Goal: Transaction & Acquisition: Purchase product/service

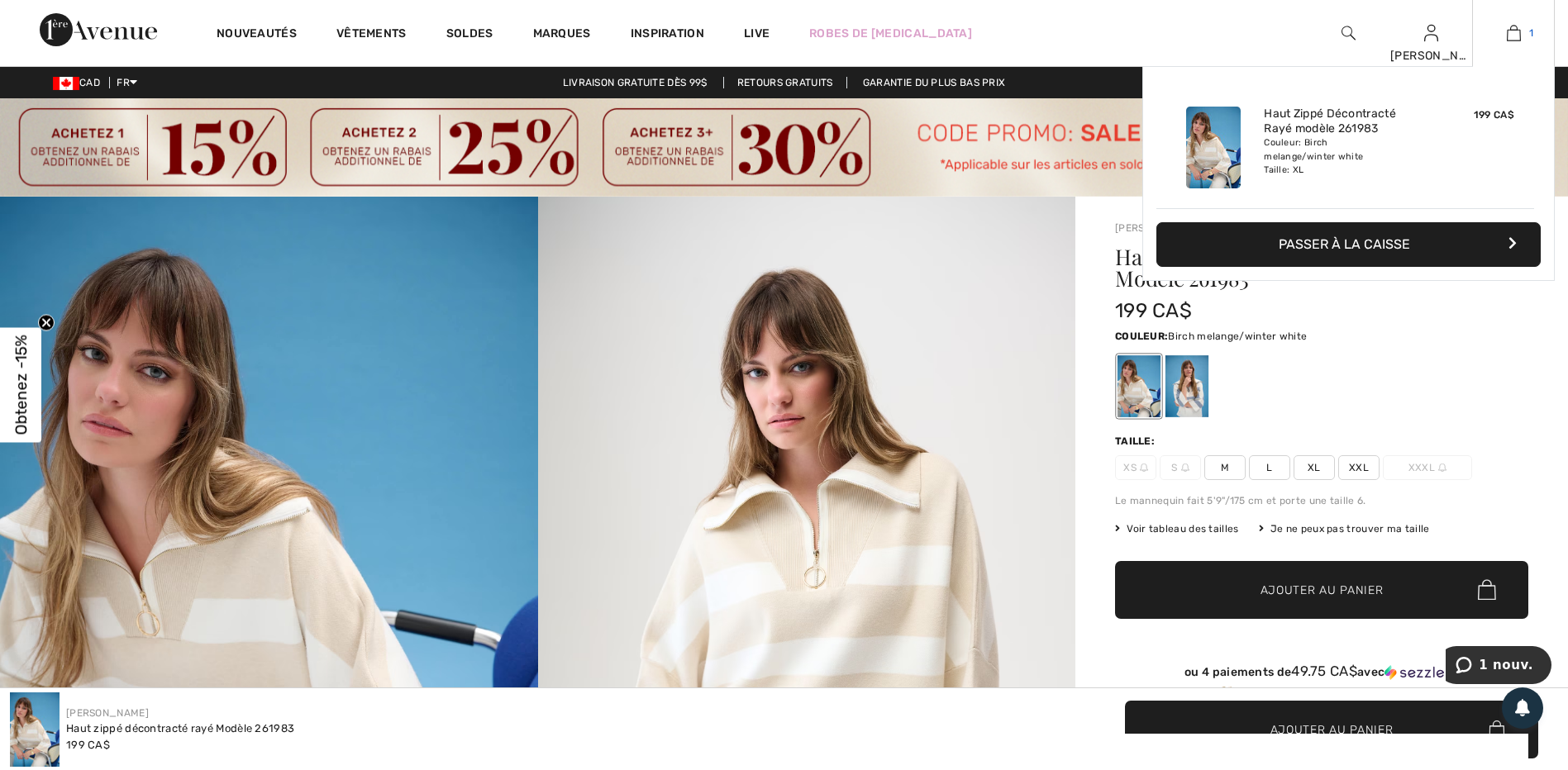
click at [1513, 35] on img at bounding box center [1514, 33] width 14 height 20
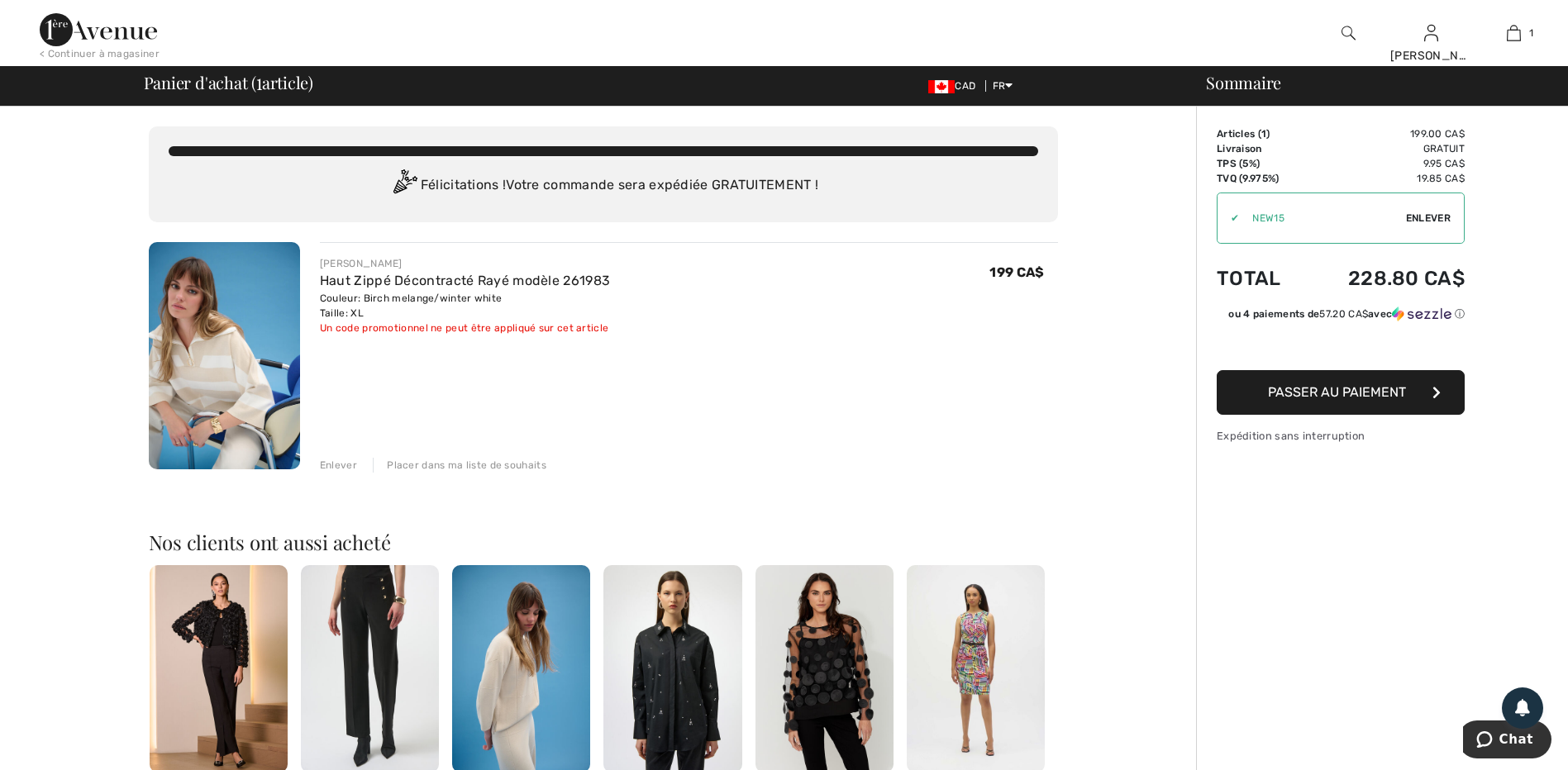
click at [1334, 396] on span "Passer au paiement" at bounding box center [1336, 393] width 138 height 16
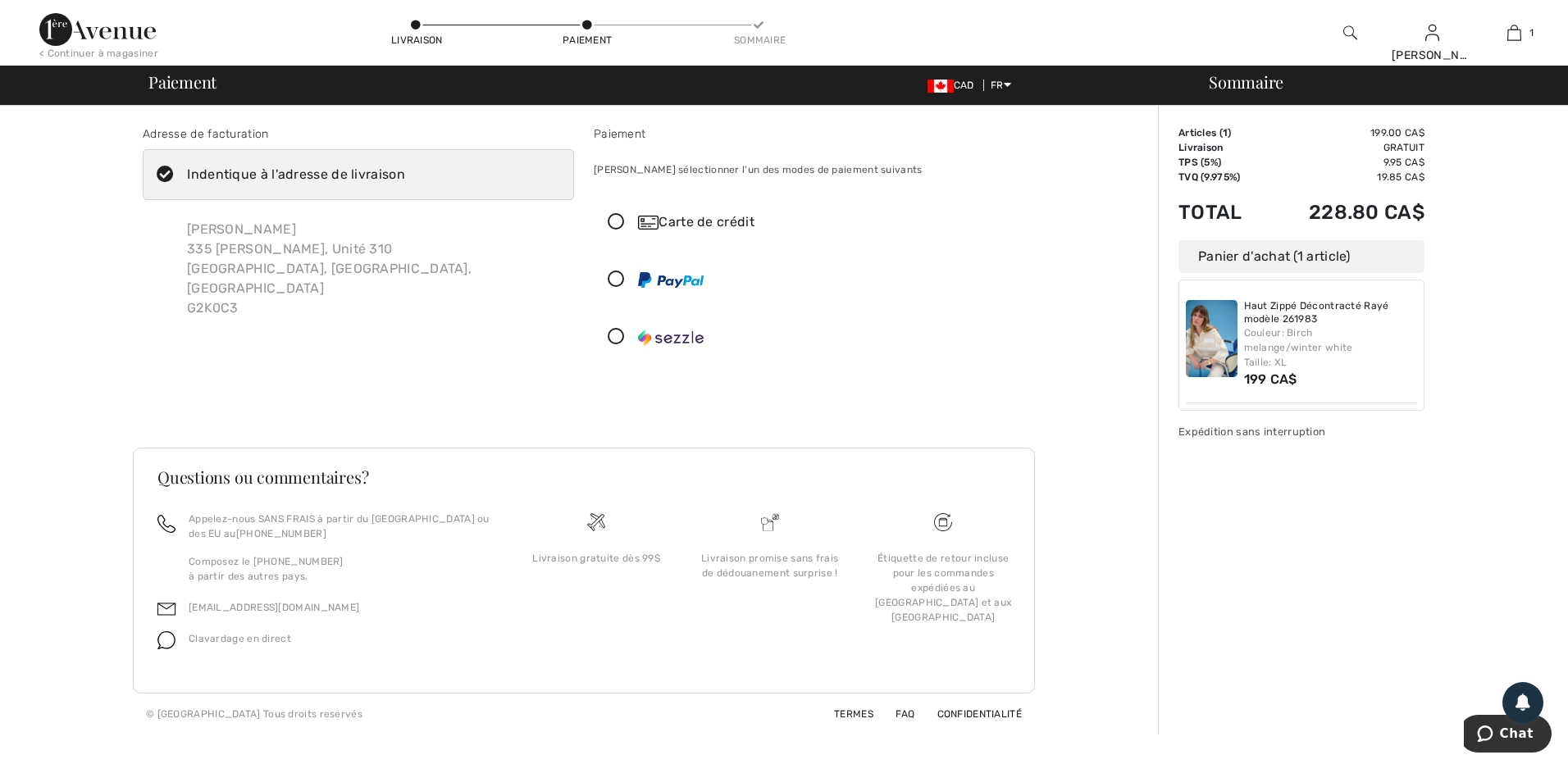
click at [611, 216] on icon at bounding box center [616, 223] width 43 height 18
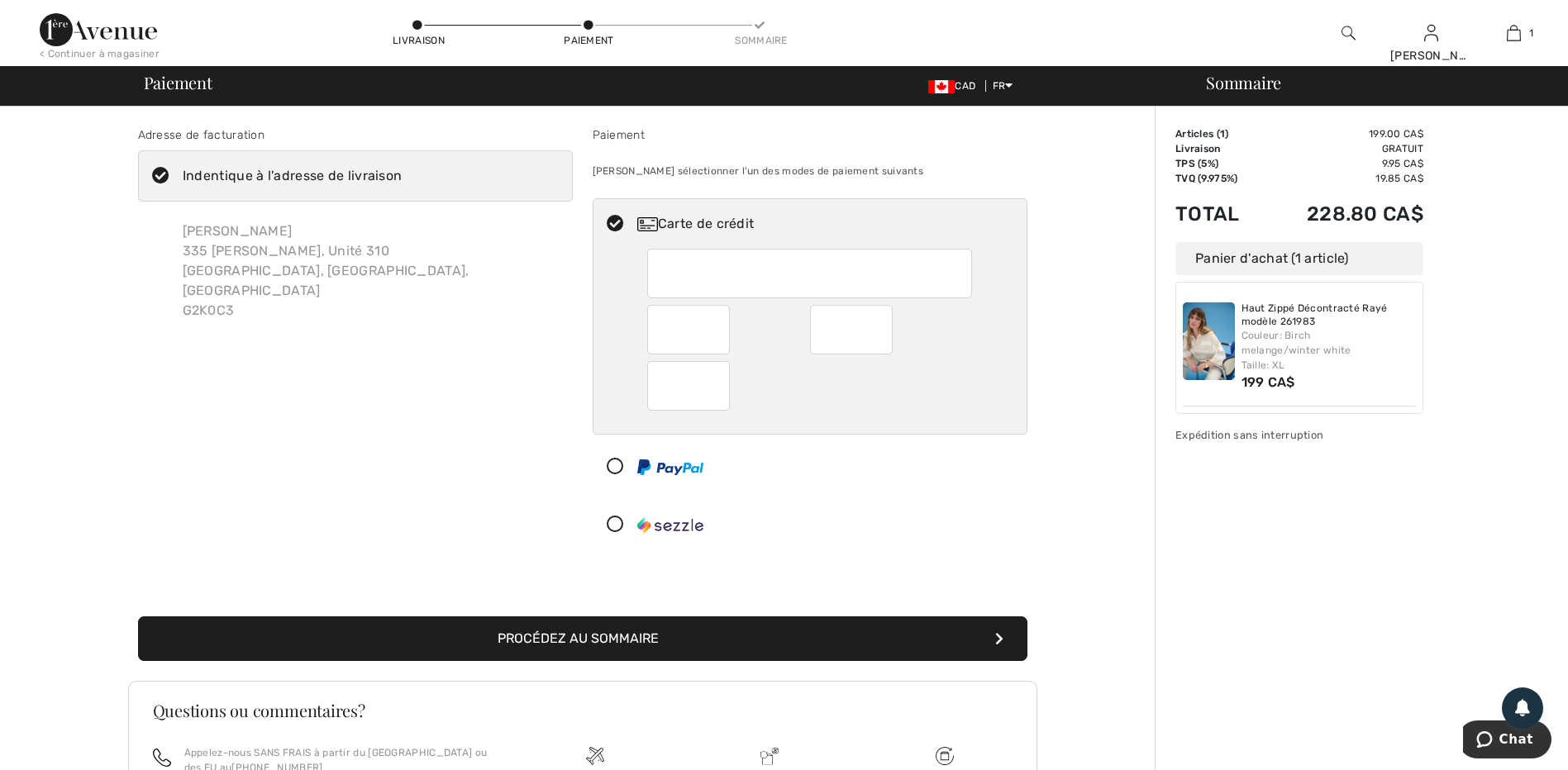
click at [885, 333] on div at bounding box center [851, 330] width 83 height 50
click at [932, 537] on div at bounding box center [804, 525] width 420 height 50
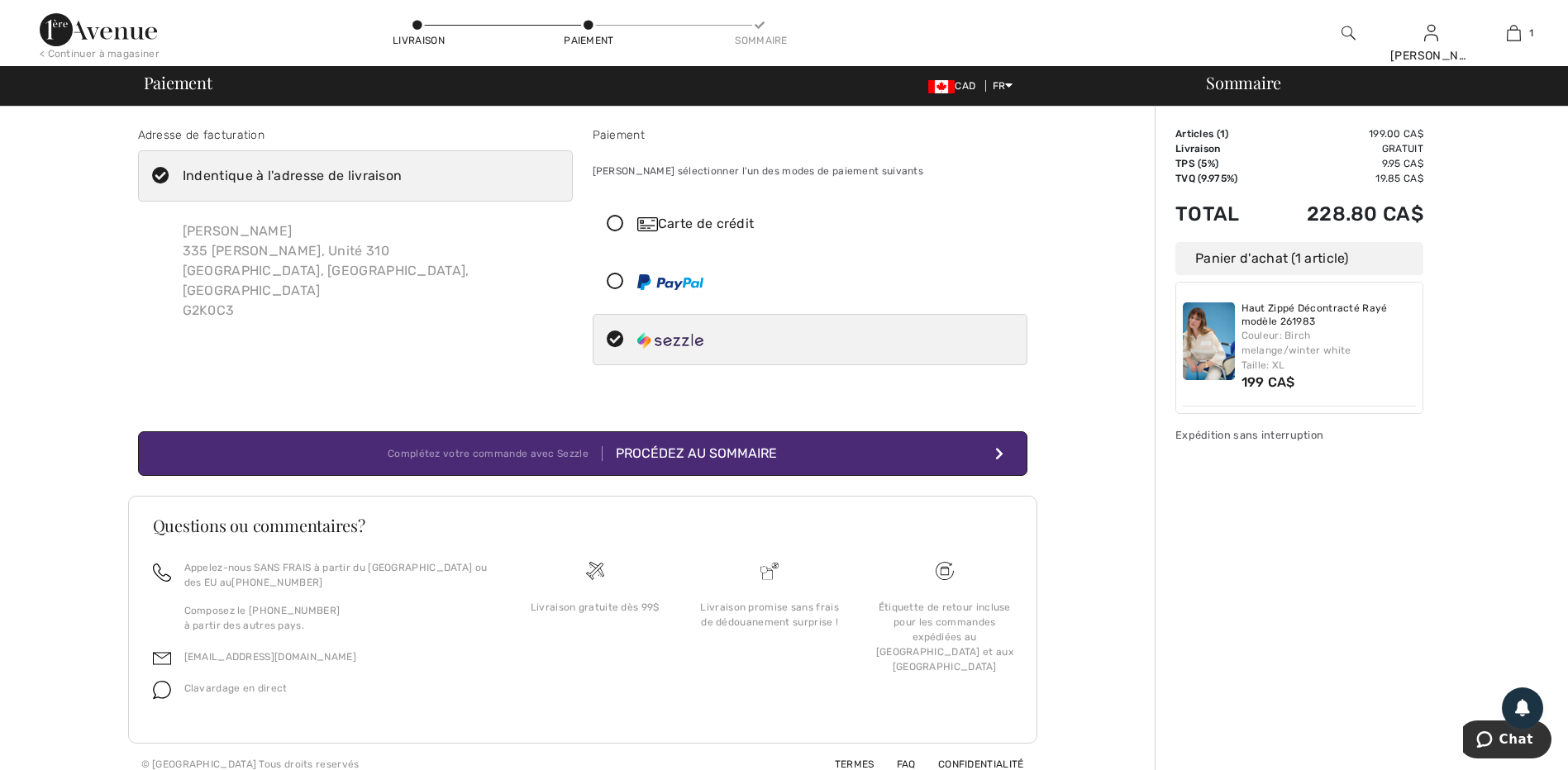
click at [655, 447] on div "Procédez au sommaire" at bounding box center [690, 454] width 174 height 20
click at [634, 222] on icon at bounding box center [615, 224] width 44 height 18
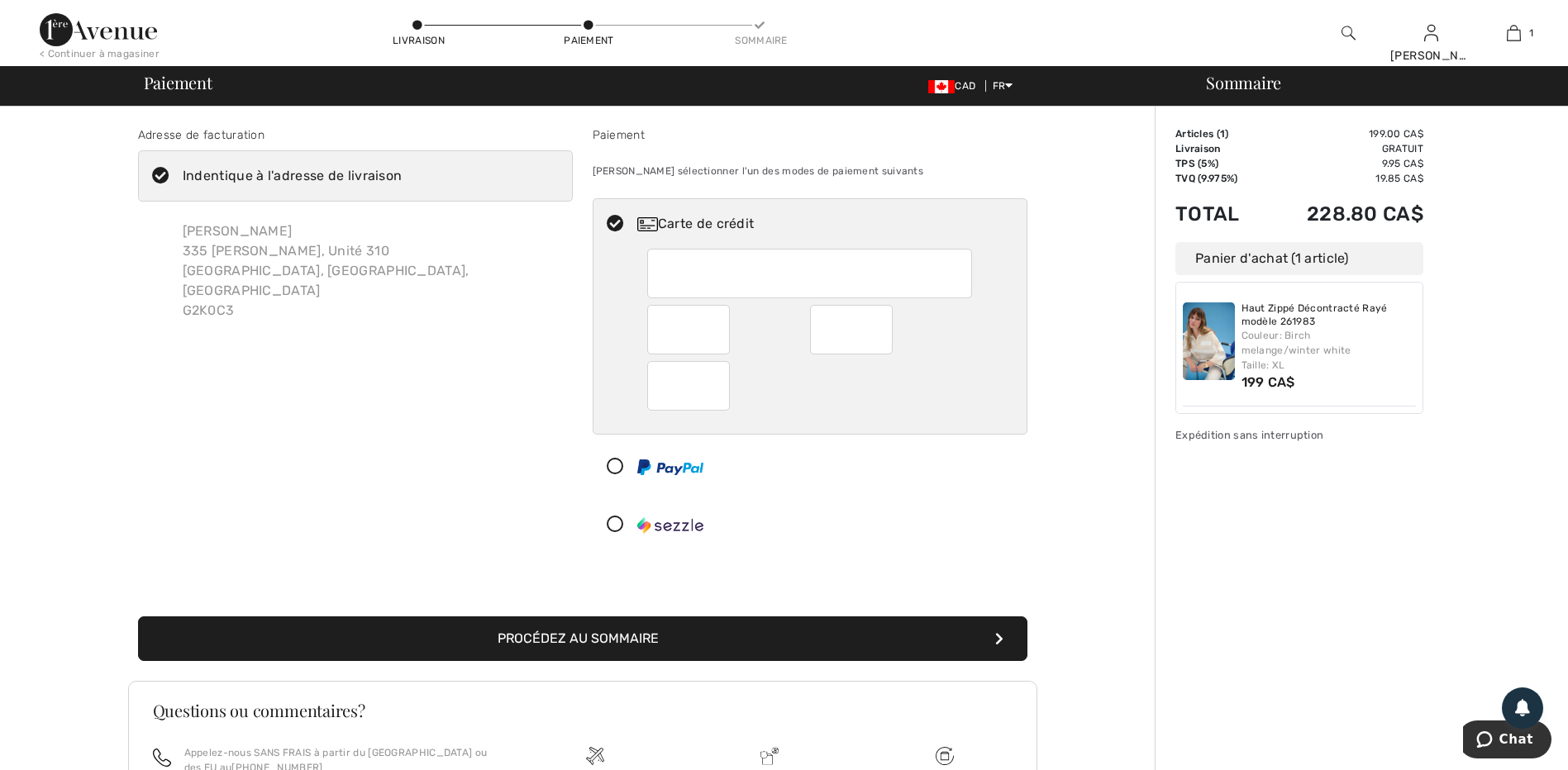
click at [610, 637] on button "Procédez au sommaire" at bounding box center [582, 639] width 889 height 45
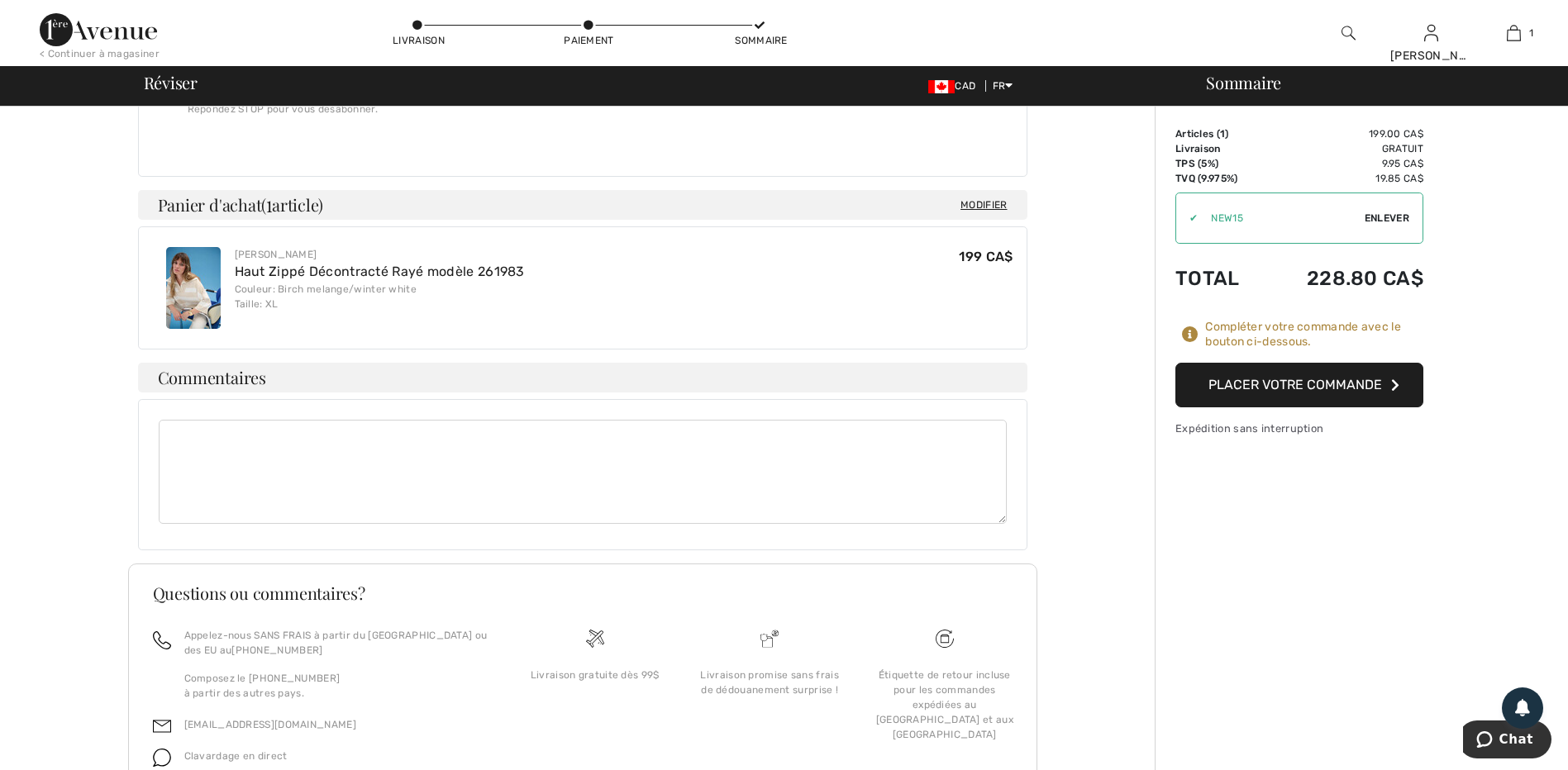
scroll to position [822, 0]
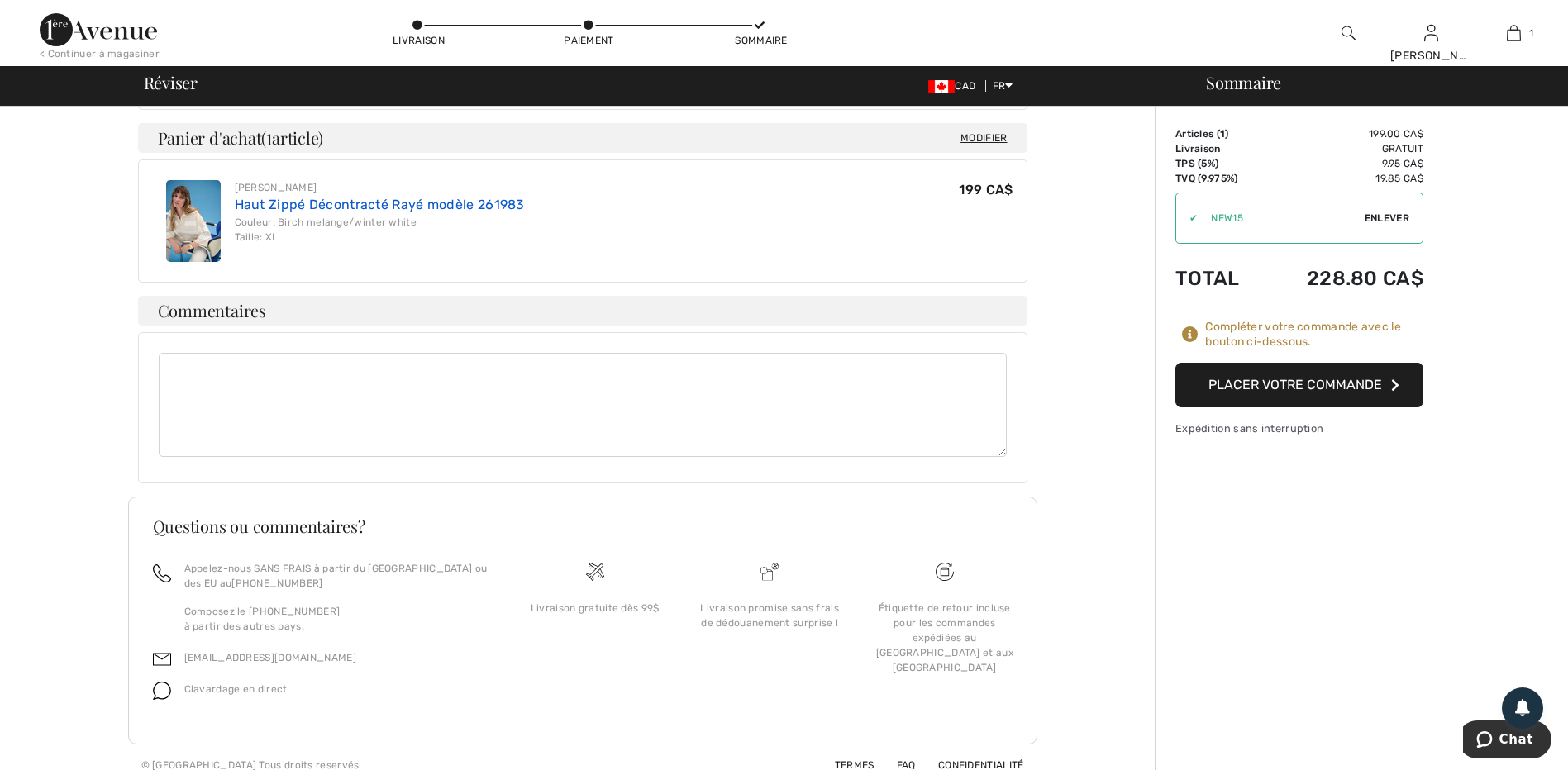
click at [287, 197] on link "Haut Zippé Décontracté Rayé modèle 261983" at bounding box center [380, 205] width 290 height 16
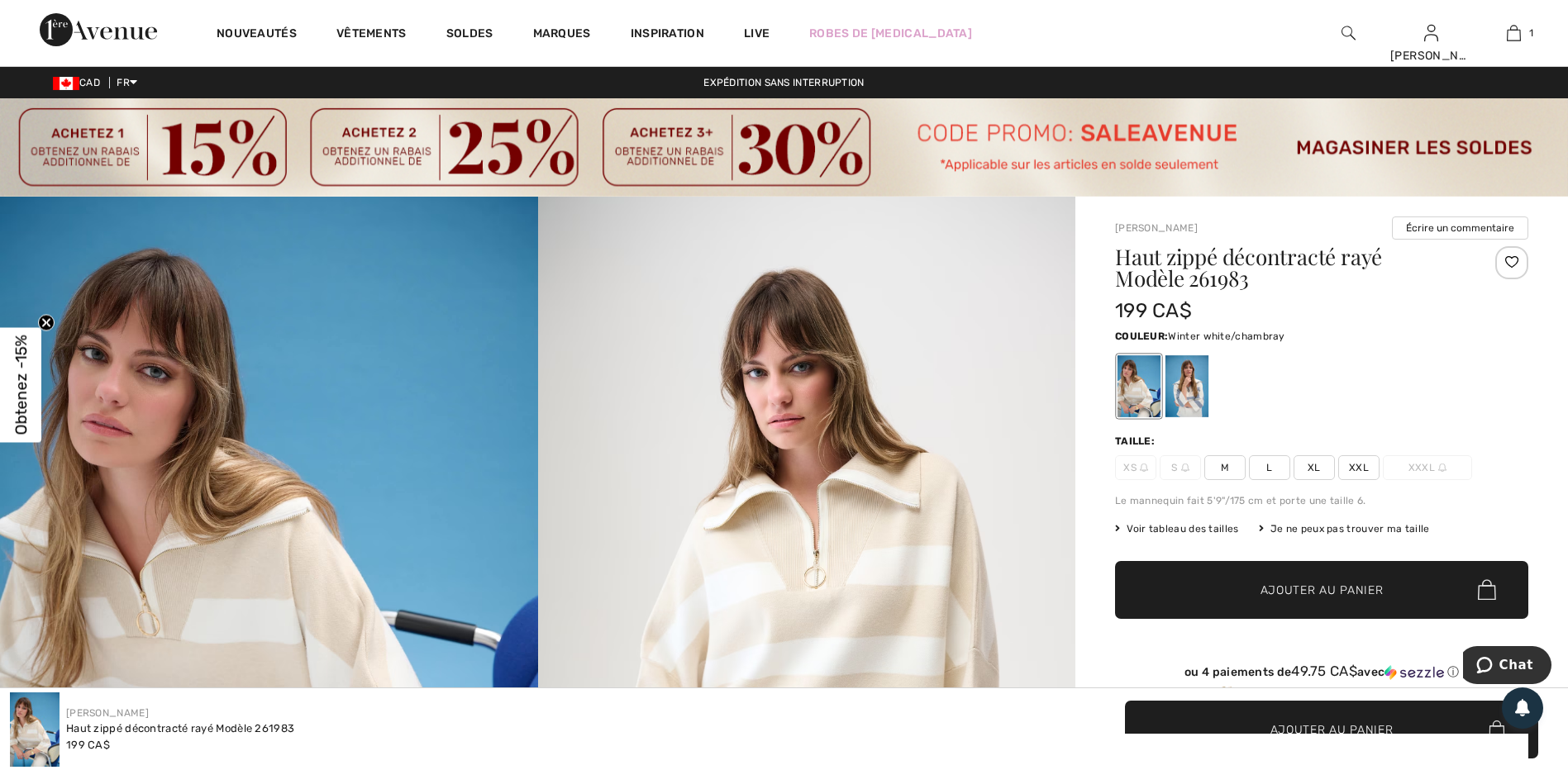
click at [1208, 385] on div at bounding box center [1186, 386] width 43 height 62
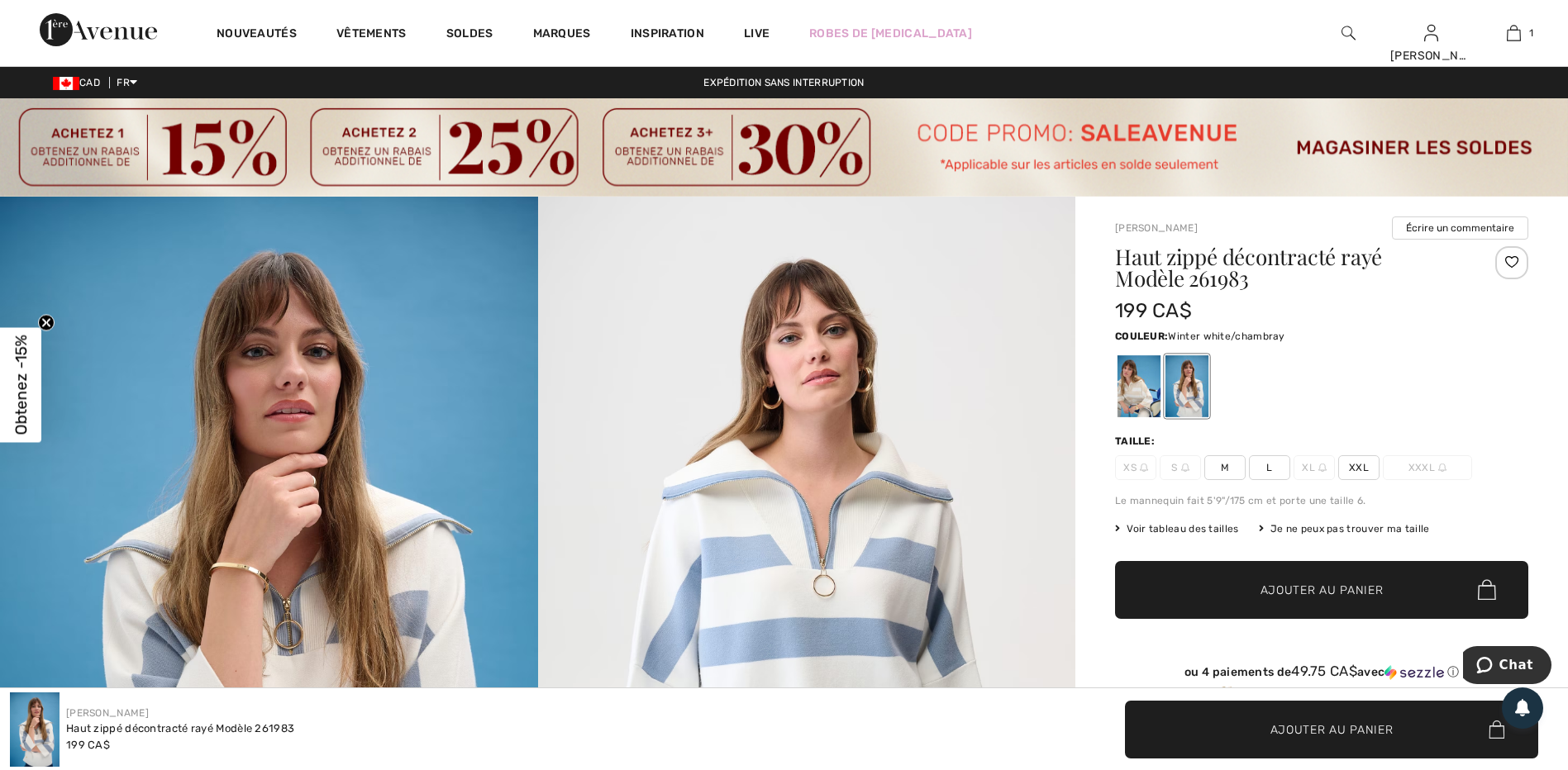
click at [1309, 466] on span "XL" at bounding box center [1313, 468] width 41 height 25
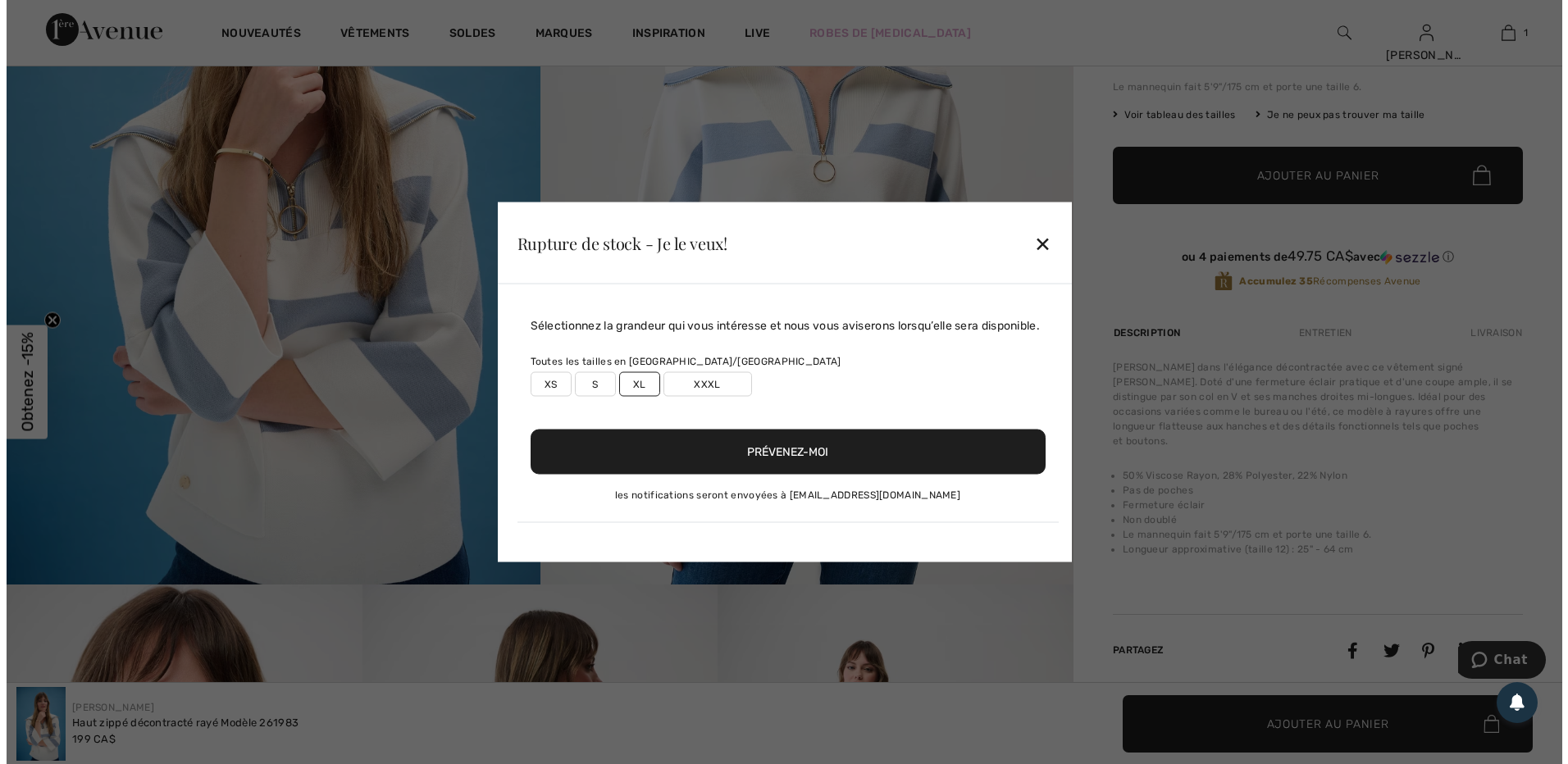
scroll to position [411, 0]
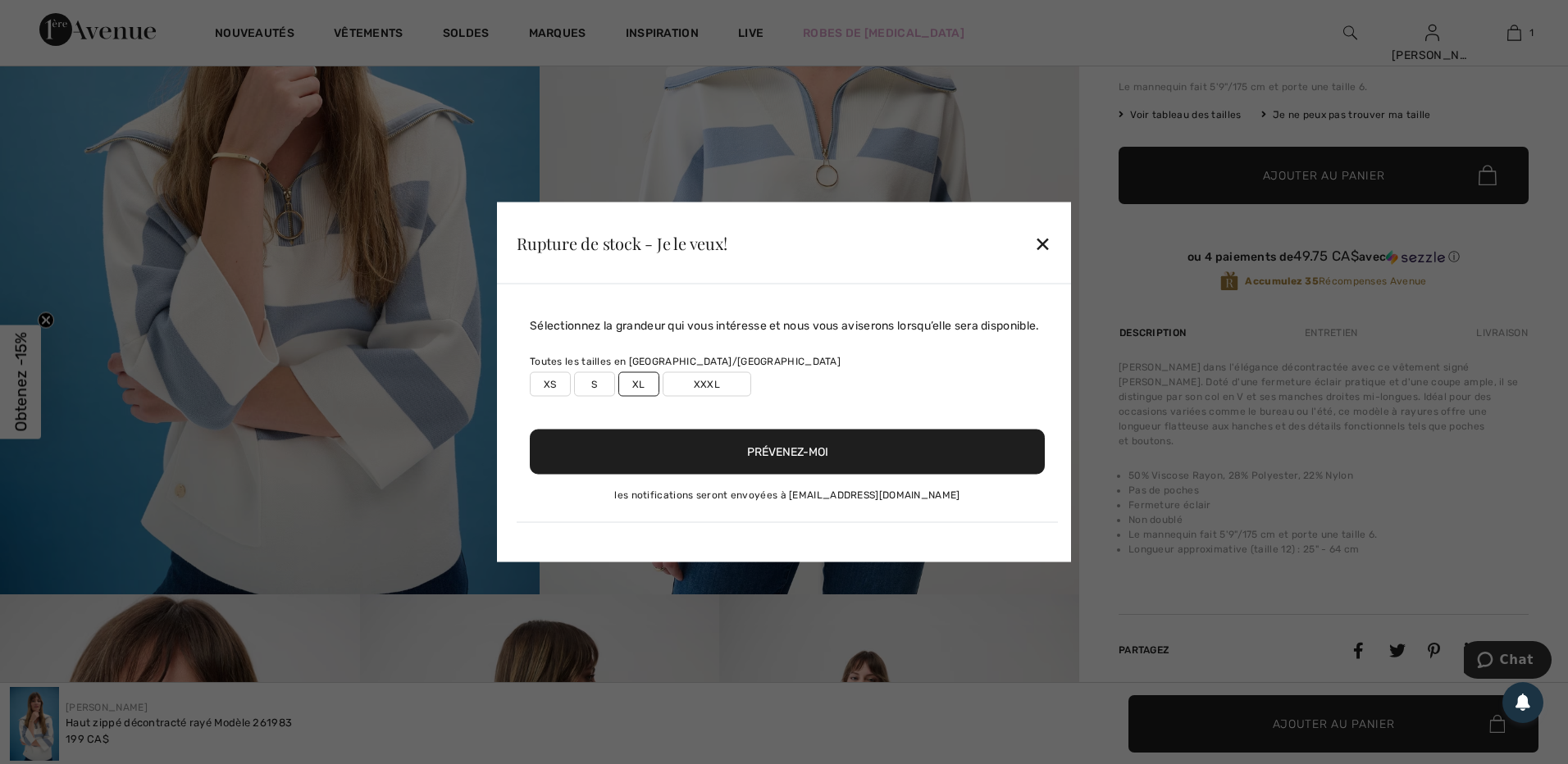
click at [1030, 245] on div "Rupture de stock - Je le veux! ✕" at bounding box center [784, 243] width 574 height 82
click at [1041, 237] on div "✕" at bounding box center [1043, 242] width 18 height 34
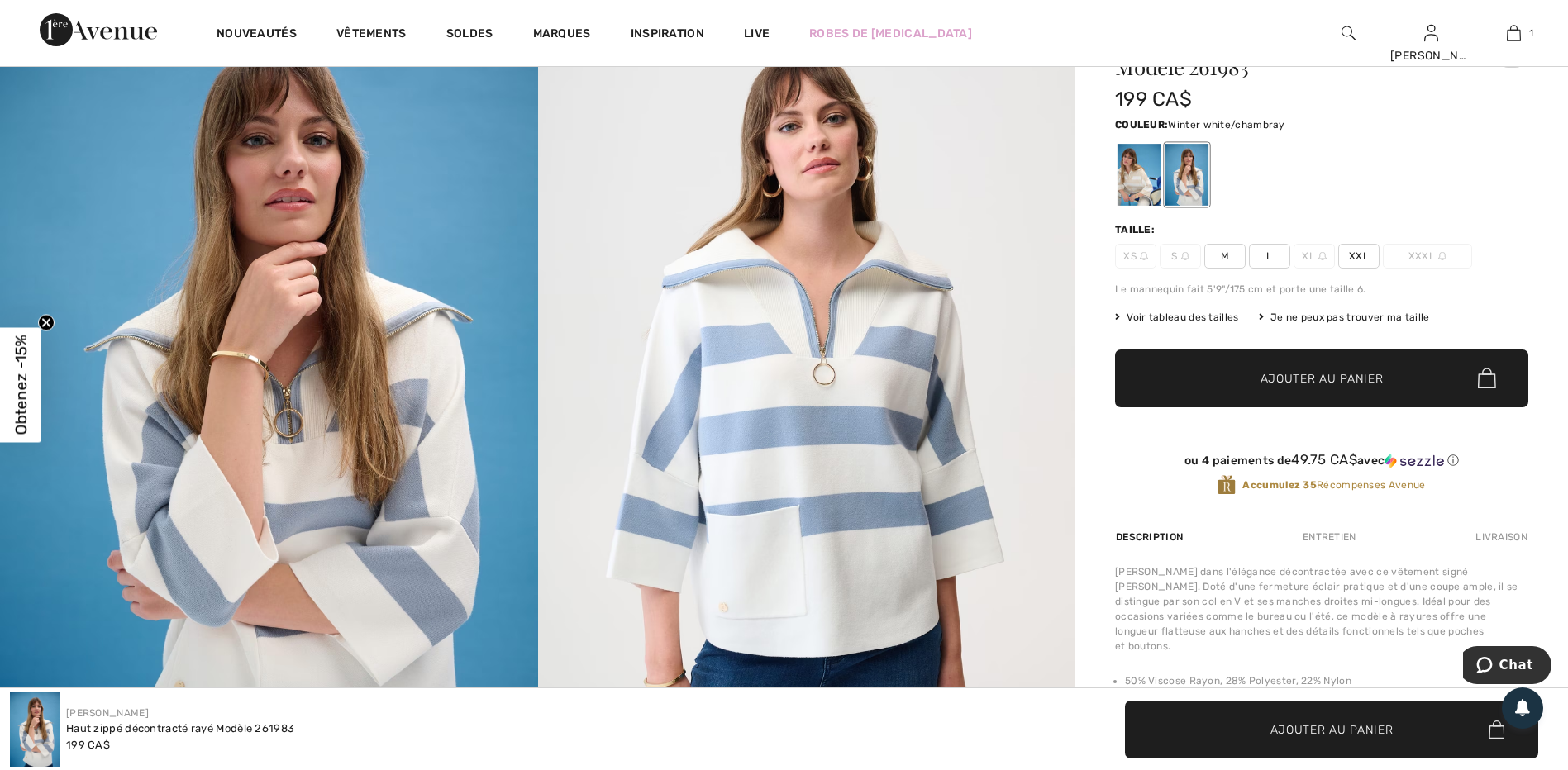
scroll to position [0, 0]
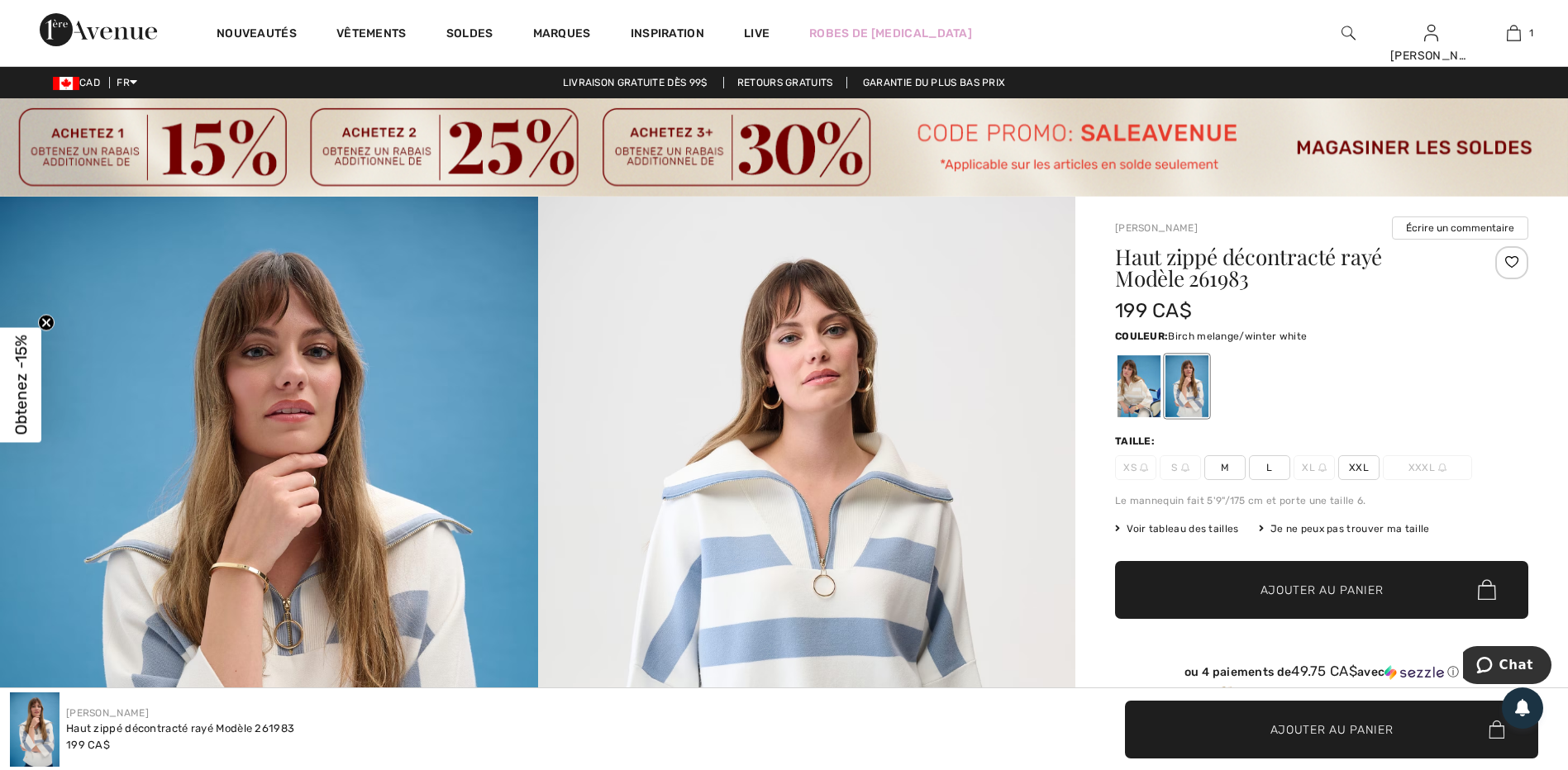
click at [1145, 383] on div at bounding box center [1138, 386] width 43 height 62
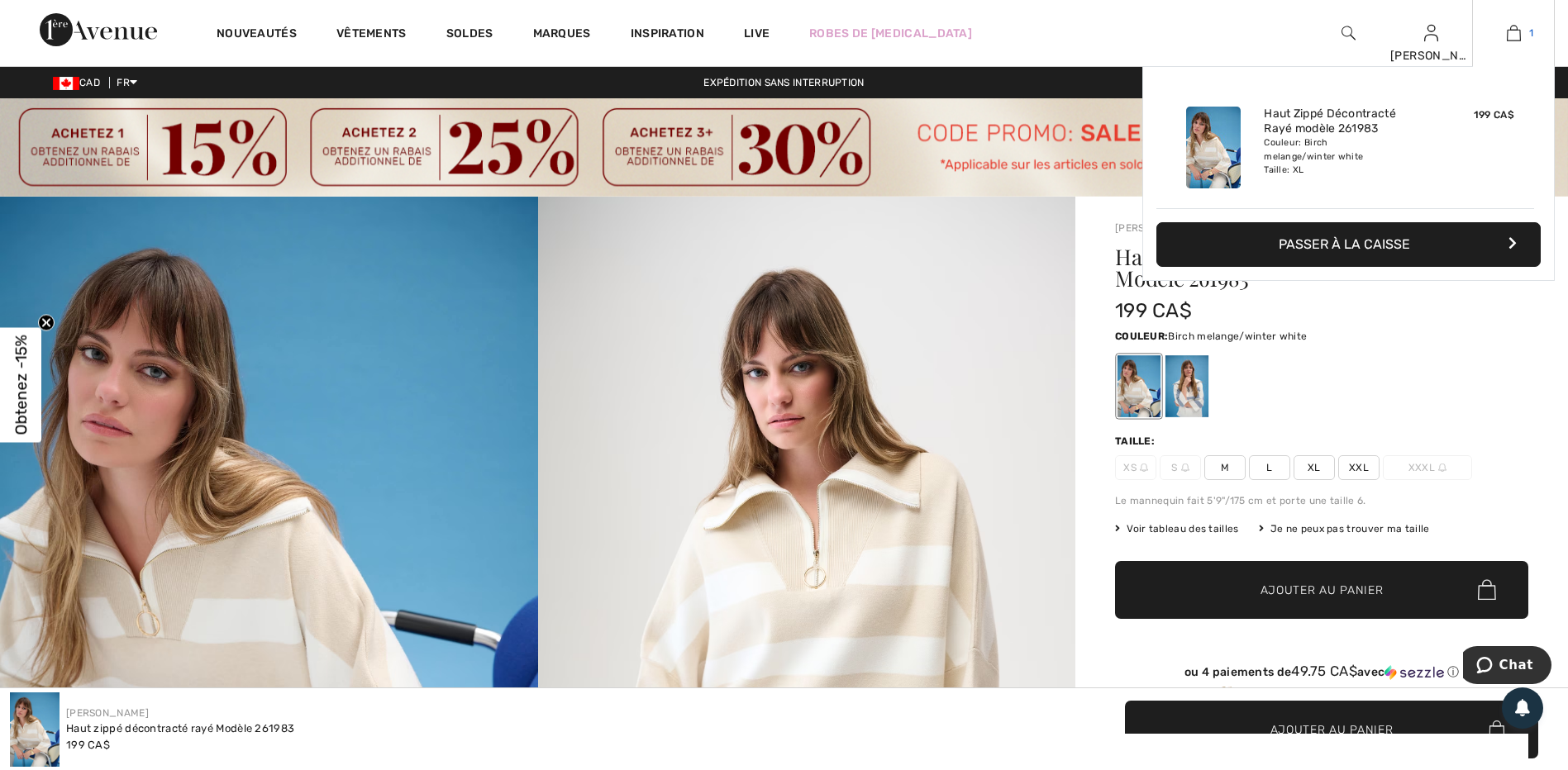
click at [1507, 39] on img at bounding box center [1514, 33] width 14 height 20
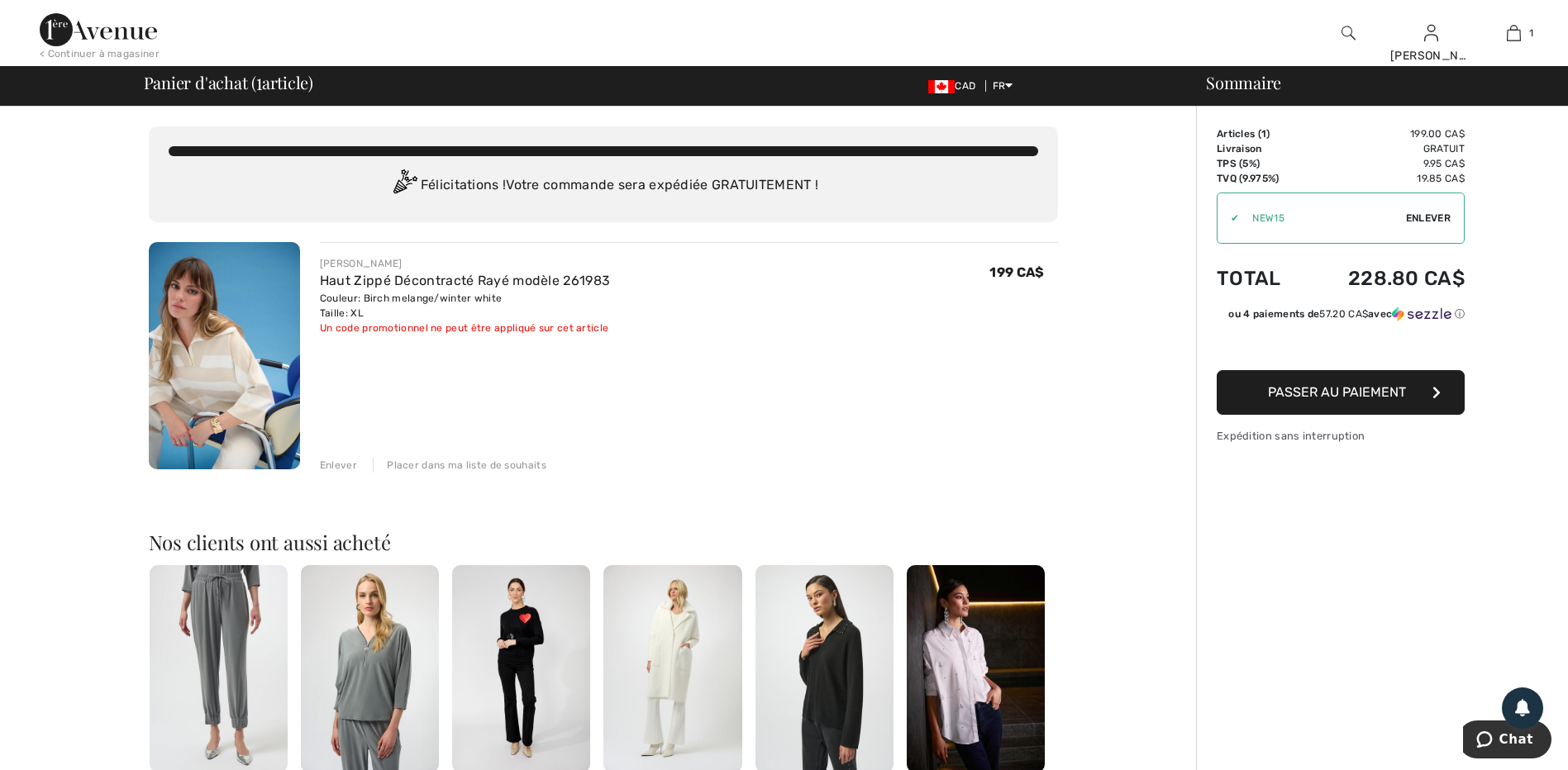
click at [1321, 400] on span "Passer au paiement" at bounding box center [1336, 393] width 138 height 16
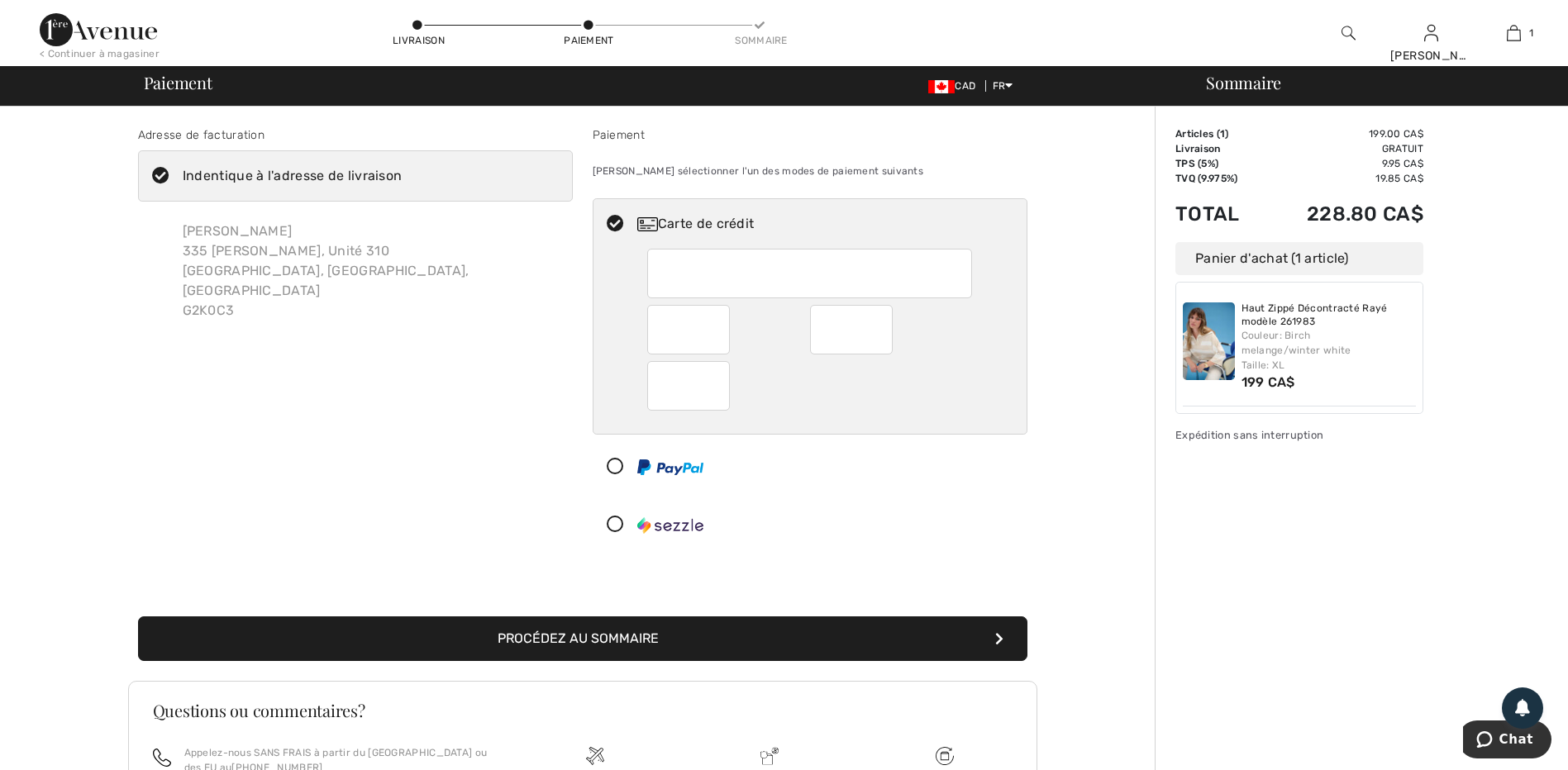
click at [1094, 431] on div "Adresse de facturation Indentique à l'adresse de livraison [PERSON_NAME] [STREE…" at bounding box center [582, 539] width 1144 height 863
click at [667, 640] on button "Procédez au sommaire" at bounding box center [582, 639] width 889 height 45
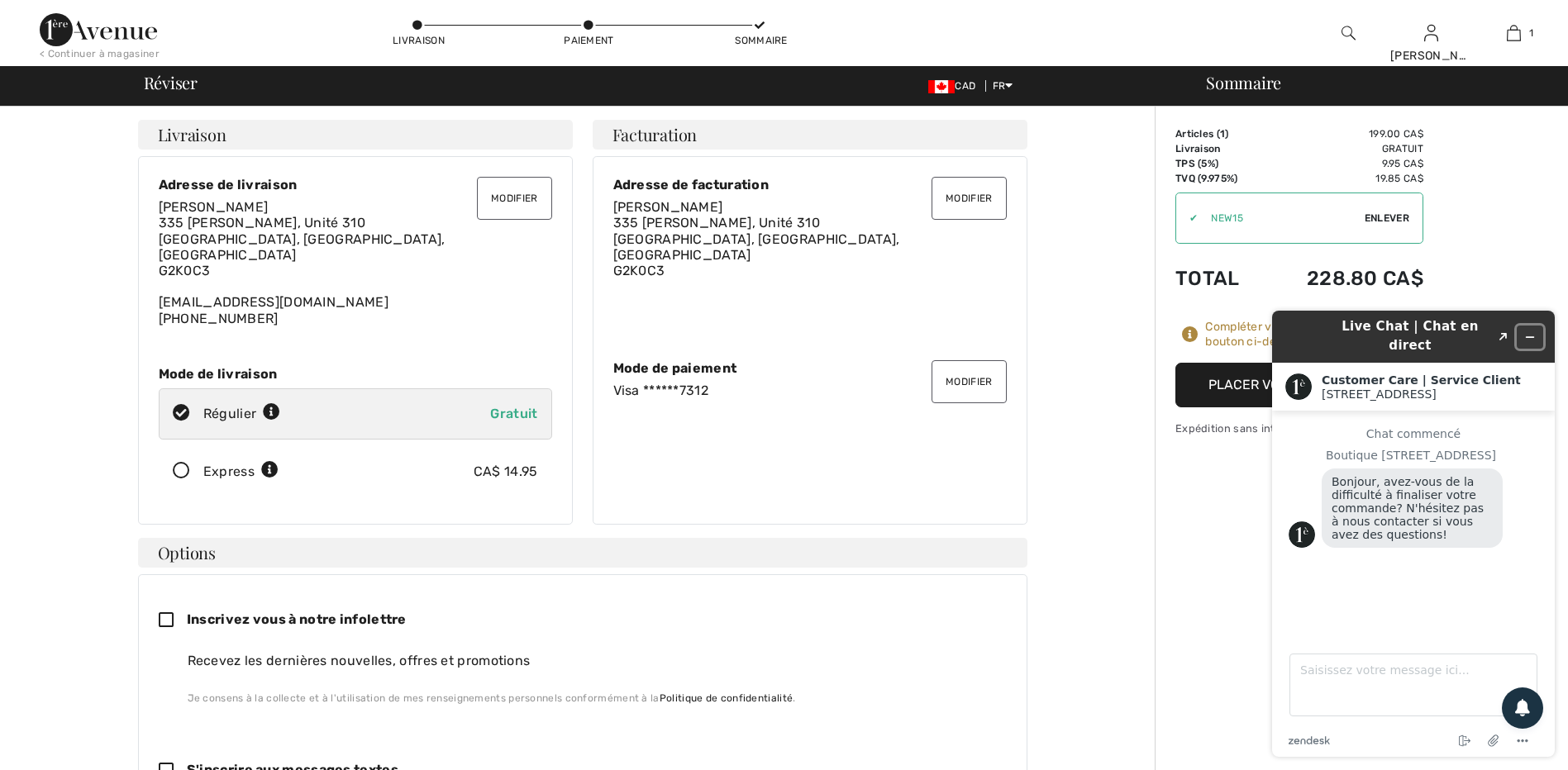
click at [1526, 326] on button "Réduire le widget" at bounding box center [1530, 337] width 27 height 23
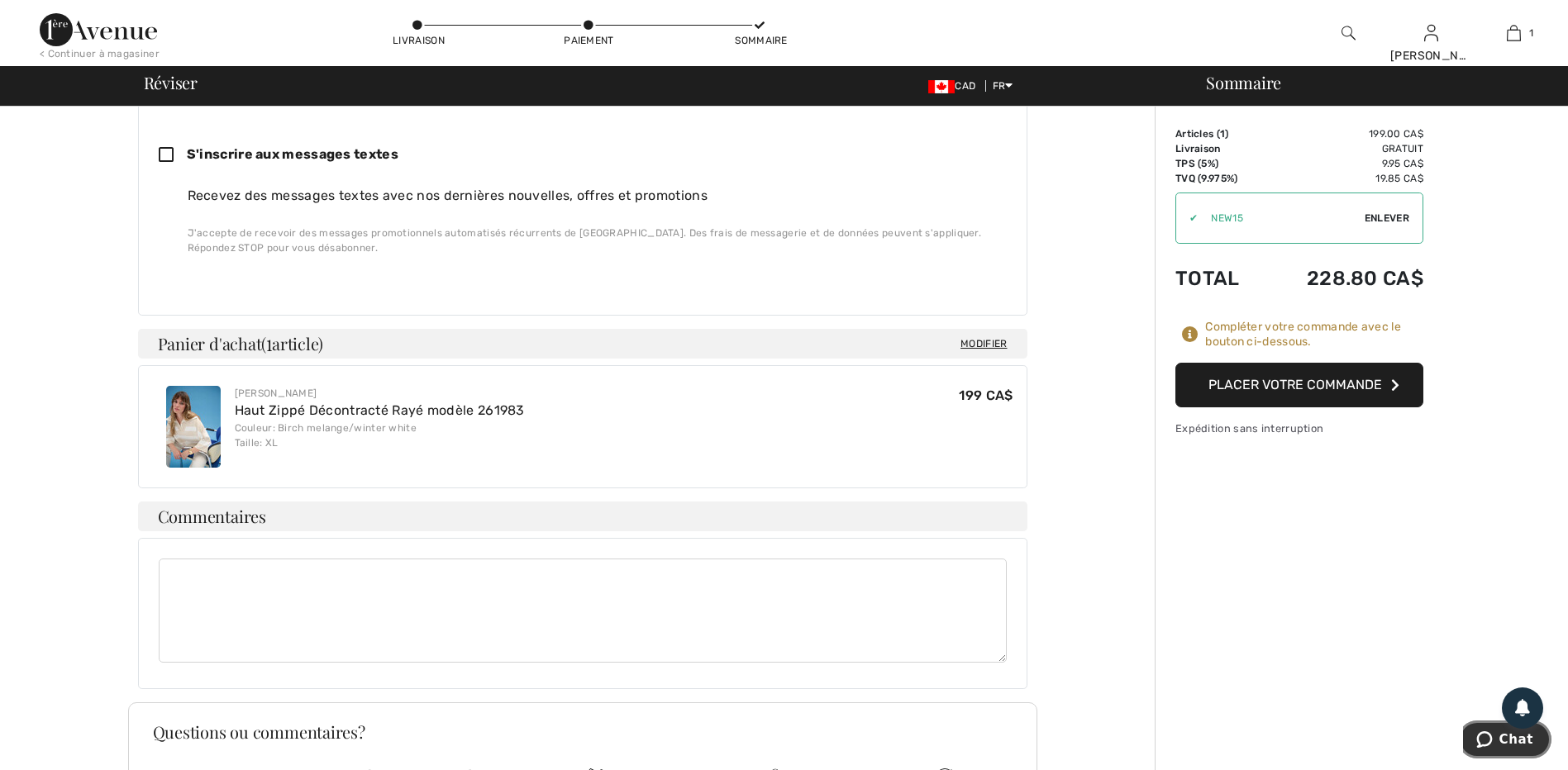
scroll to position [822, 0]
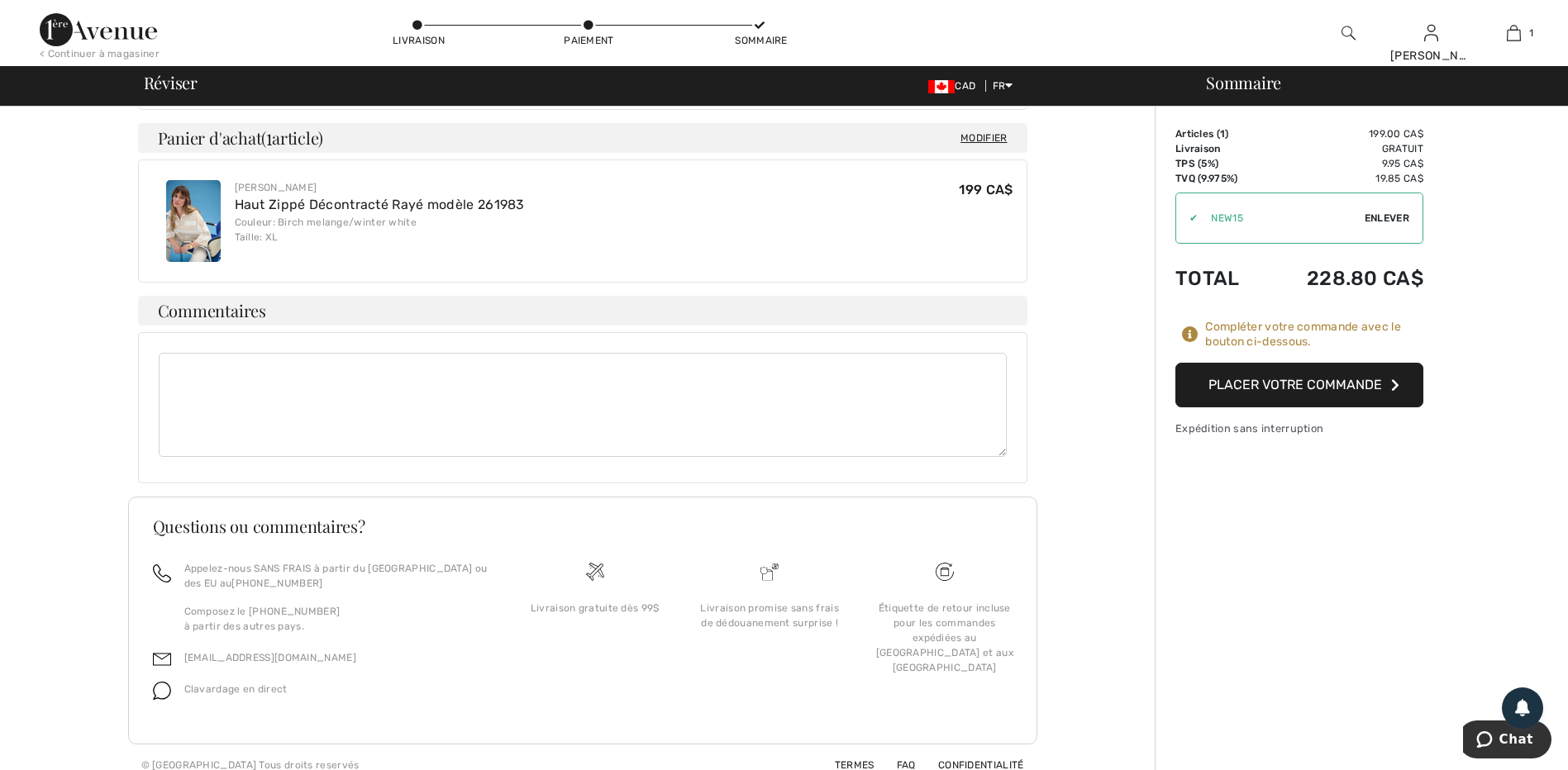
click at [1309, 385] on button "Placer votre commande" at bounding box center [1298, 385] width 248 height 45
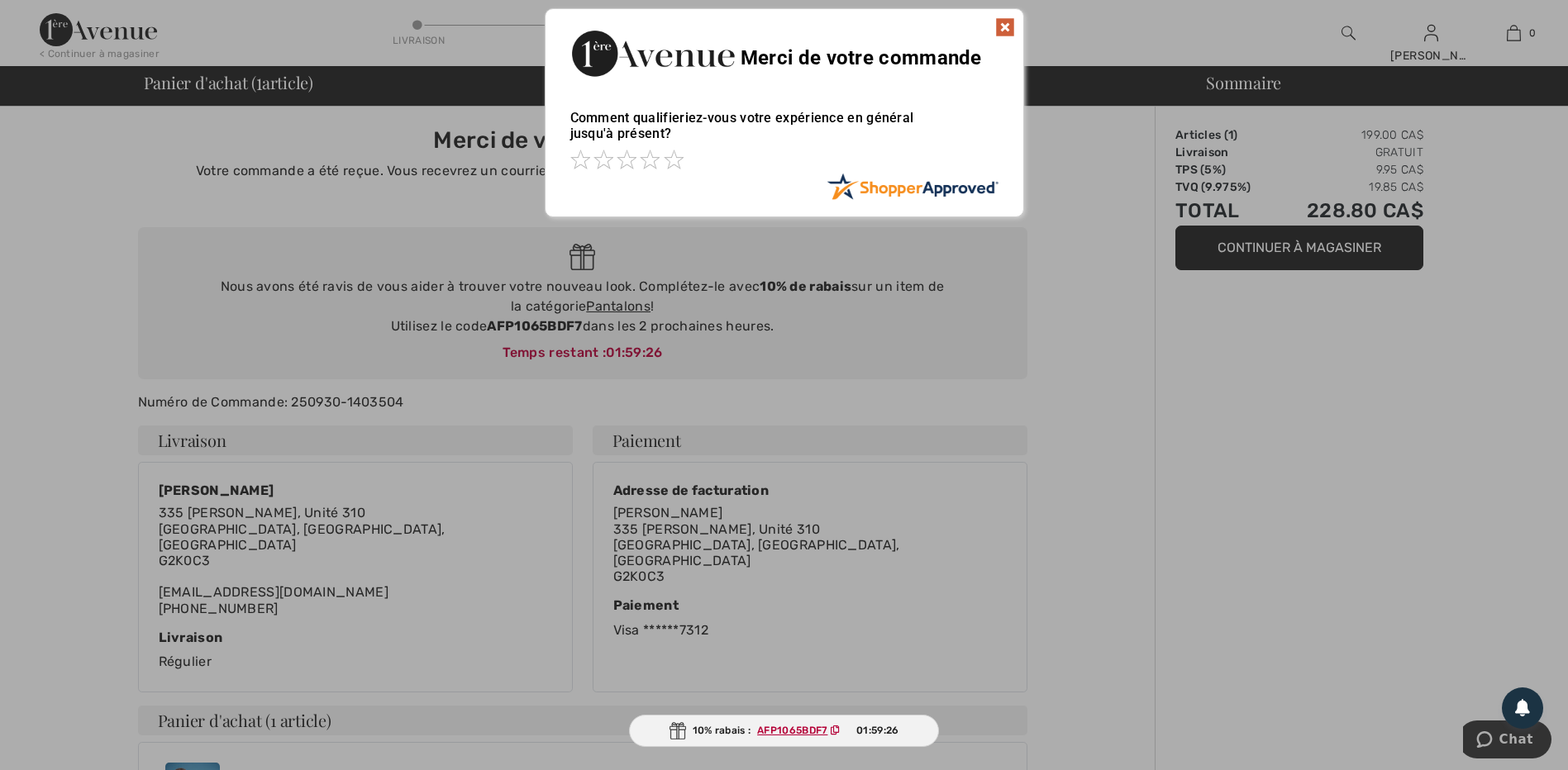
click at [1002, 22] on img at bounding box center [1005, 28] width 20 height 20
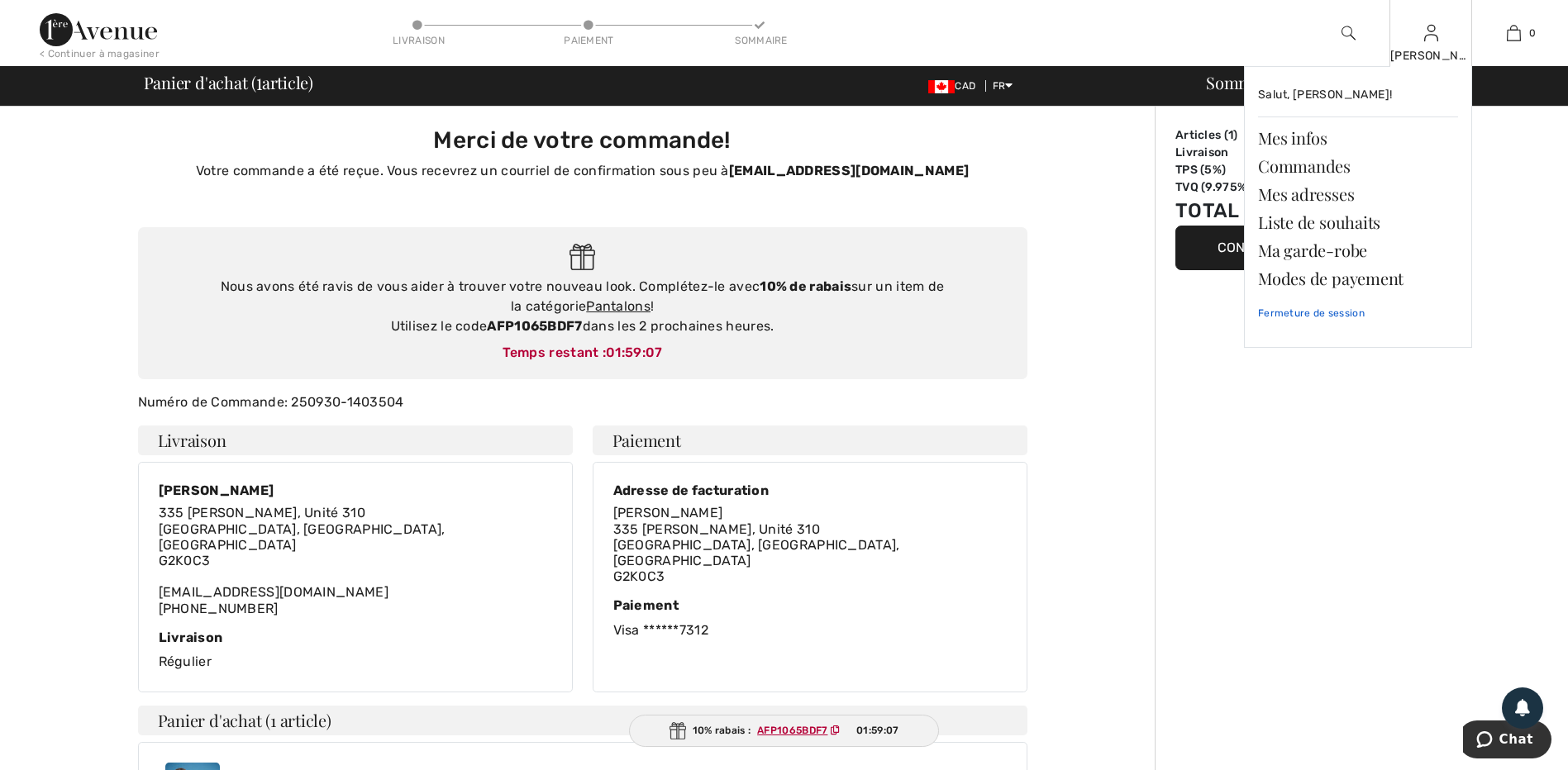
click at [1307, 311] on link "Fermeture de session" at bounding box center [1357, 313] width 200 height 41
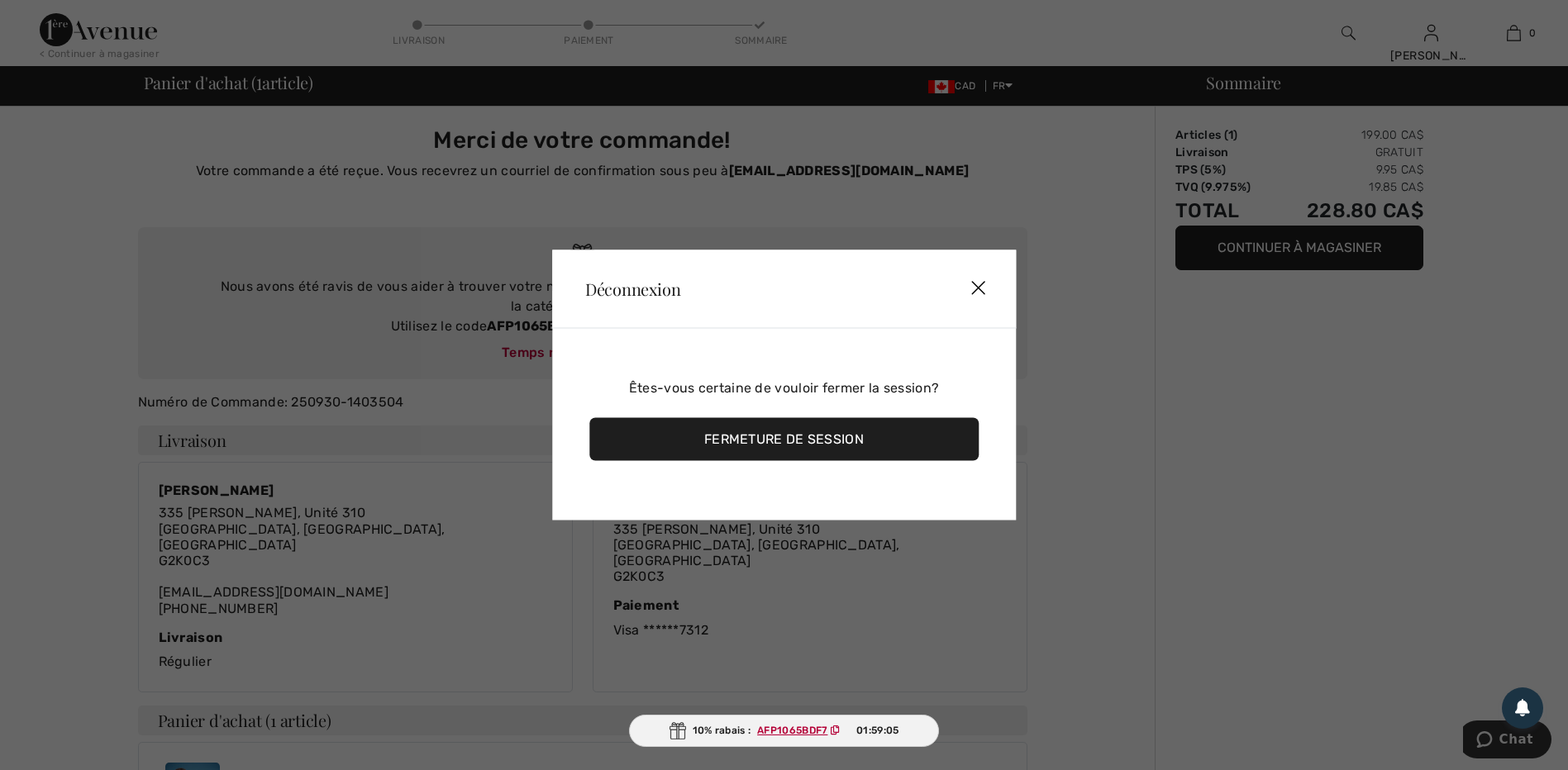
drag, startPoint x: 764, startPoint y: 442, endPoint x: 764, endPoint y: 421, distance: 21.0
click at [764, 441] on div "Fermeture de session" at bounding box center [783, 440] width 389 height 43
